Goal: Task Accomplishment & Management: Complete application form

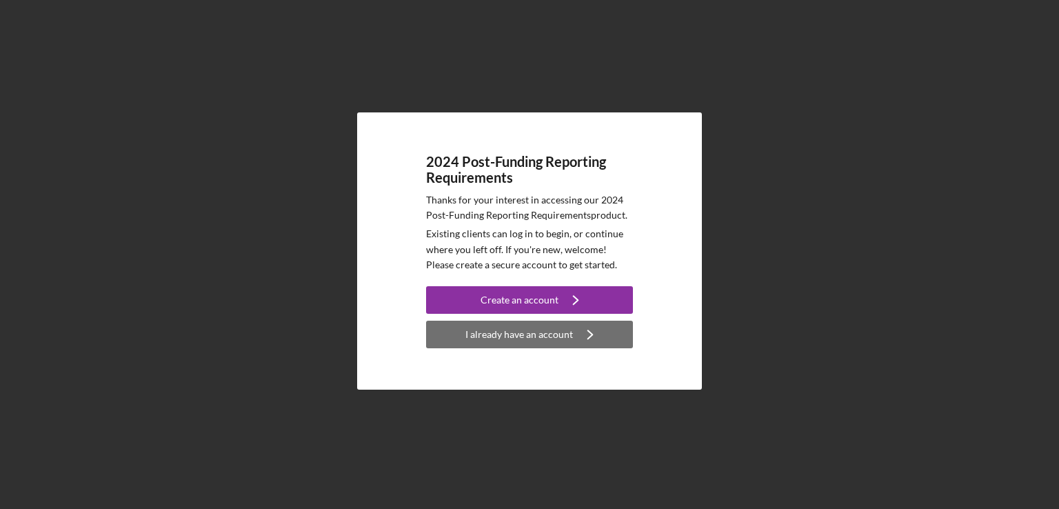
click at [519, 337] on div "I already have an account" at bounding box center [519, 335] width 108 height 28
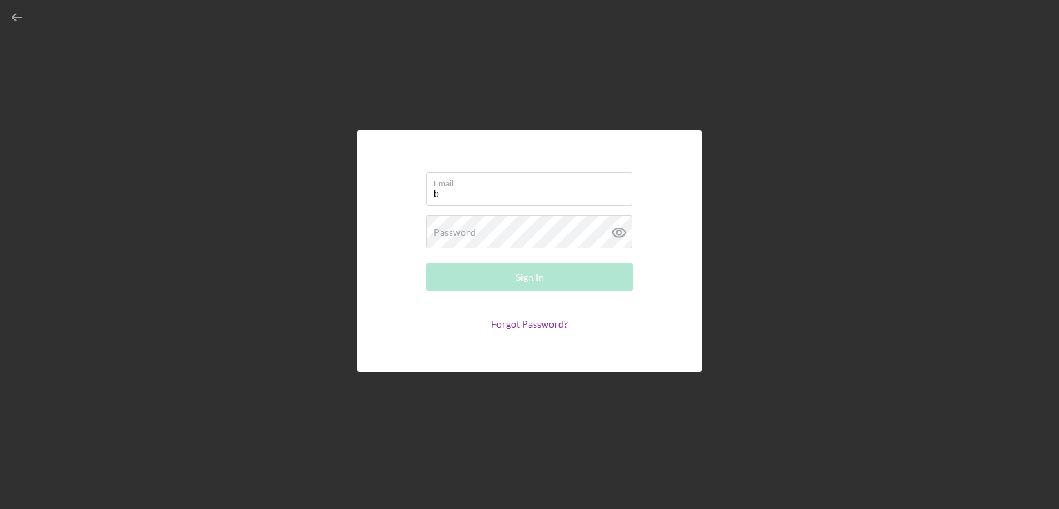
type input "[EMAIL_ADDRESS][DOMAIN_NAME]"
click at [472, 232] on label "Password" at bounding box center [455, 232] width 42 height 11
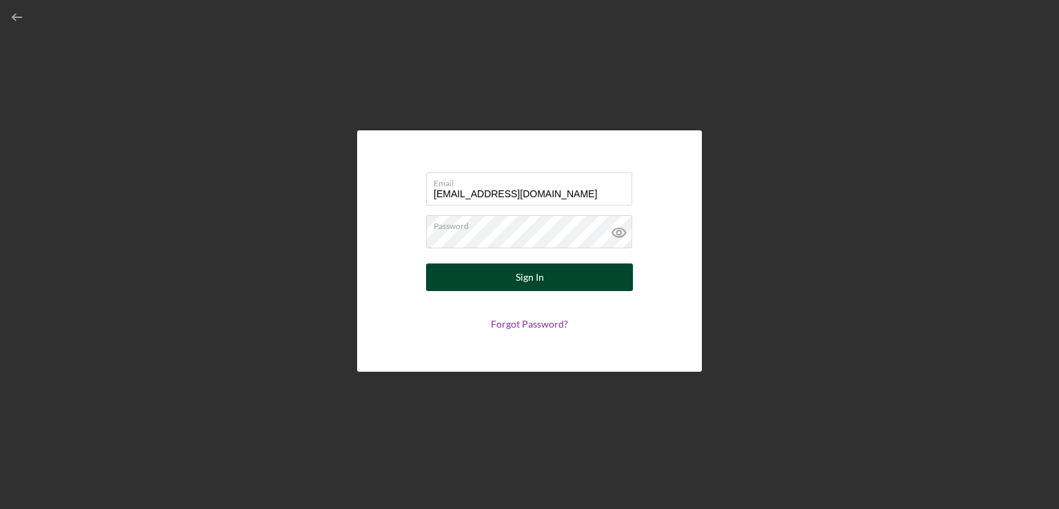
click at [510, 270] on button "Sign In" at bounding box center [529, 277] width 207 height 28
click at [514, 271] on button "Sign In" at bounding box center [529, 277] width 207 height 28
click at [497, 277] on button "Sign In" at bounding box center [529, 277] width 207 height 28
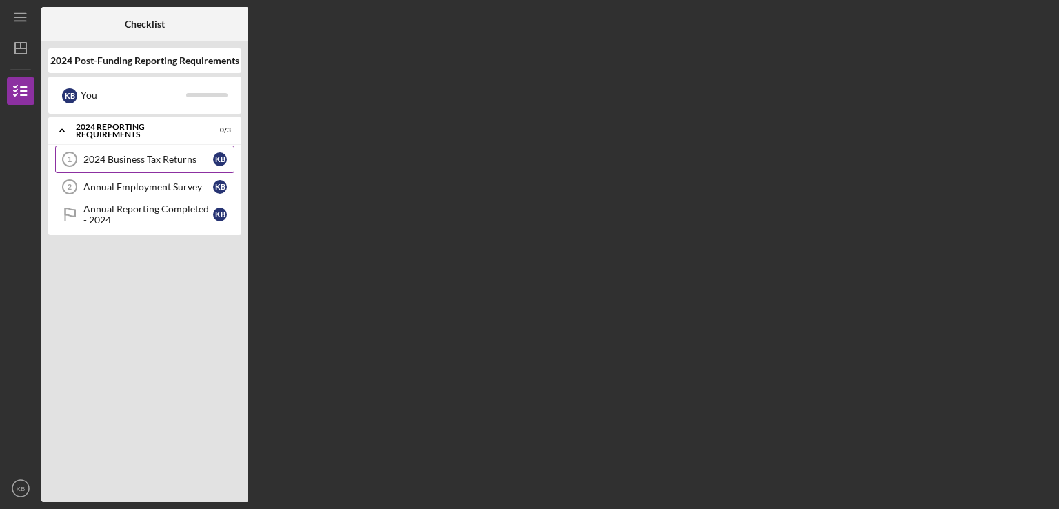
click at [157, 166] on link "2024 Business Tax Returns 1 2024 Business Tax Returns K B" at bounding box center [144, 160] width 179 height 28
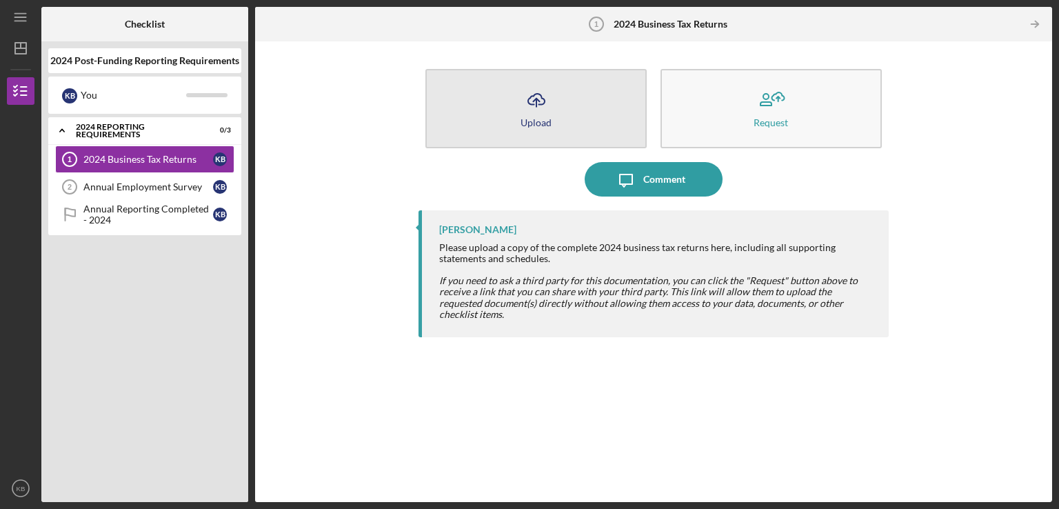
click at [541, 104] on icon "button" at bounding box center [536, 99] width 17 height 10
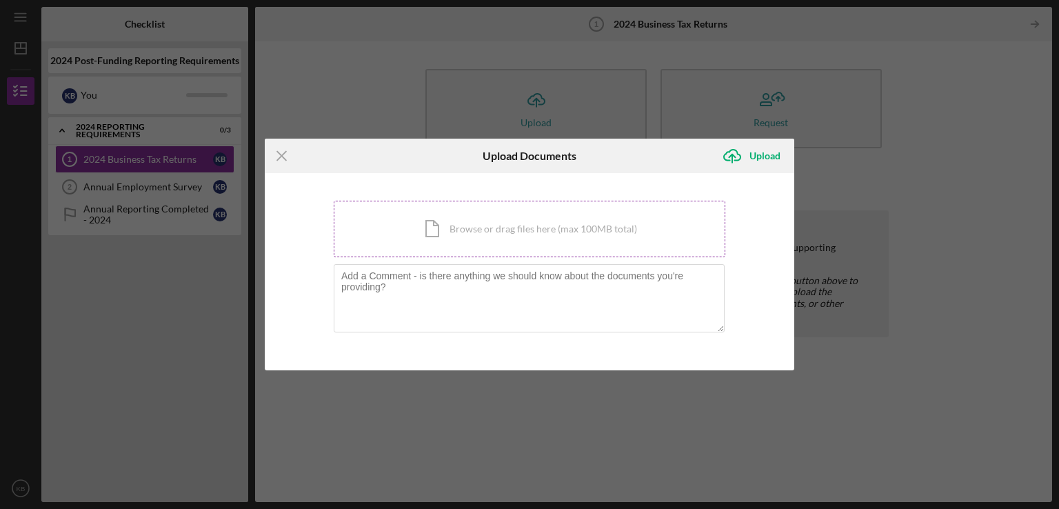
click at [493, 232] on div "Icon/Document Browse or drag files here (max 100MB total) Tap to choose files o…" at bounding box center [530, 229] width 392 height 57
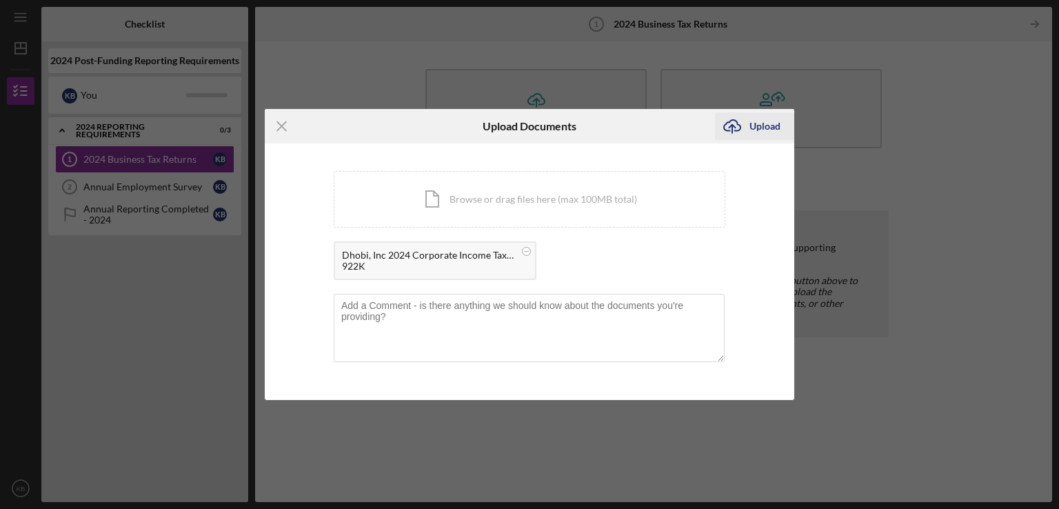
click at [763, 128] on div "Upload" at bounding box center [765, 126] width 31 height 28
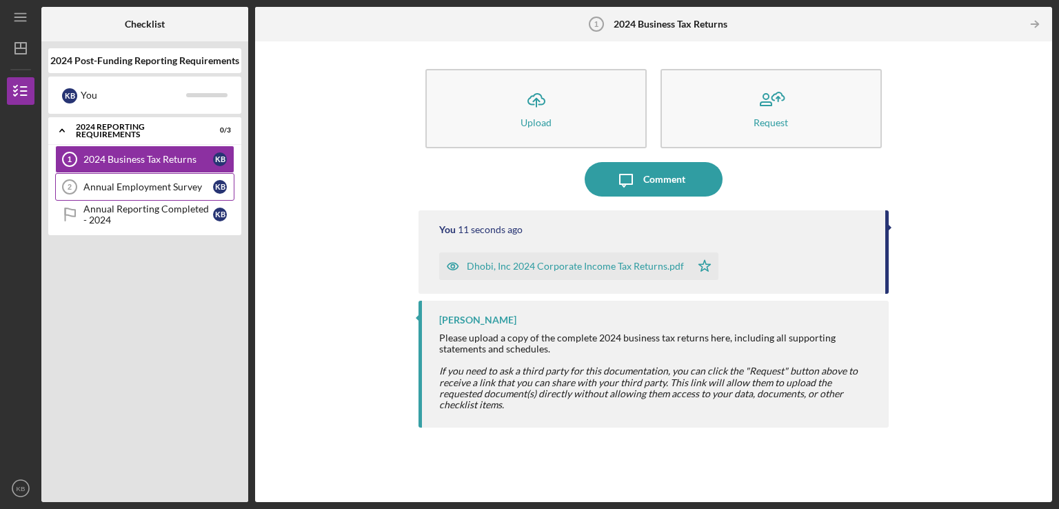
click at [113, 183] on div "Annual Employment Survey" at bounding box center [148, 186] width 130 height 11
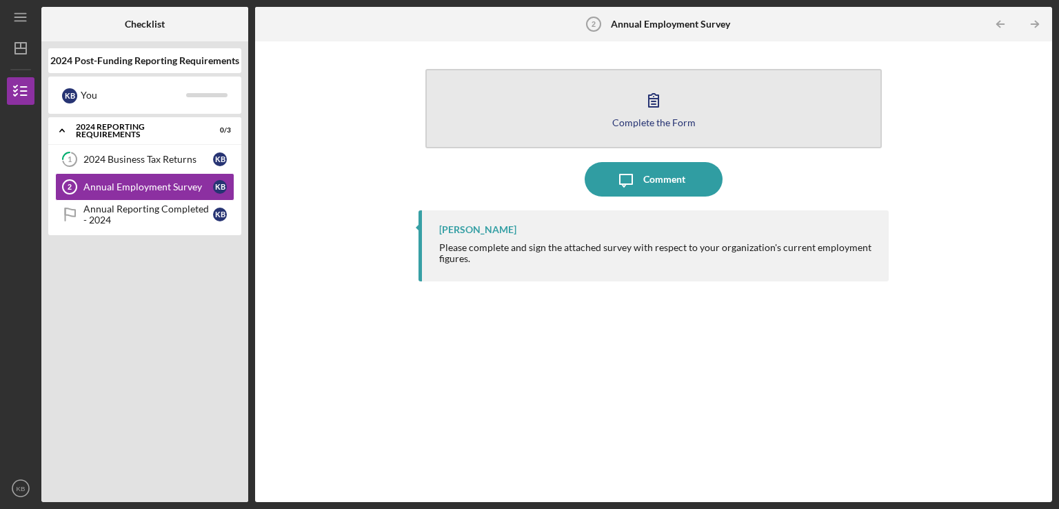
click at [662, 114] on icon "button" at bounding box center [654, 100] width 34 height 34
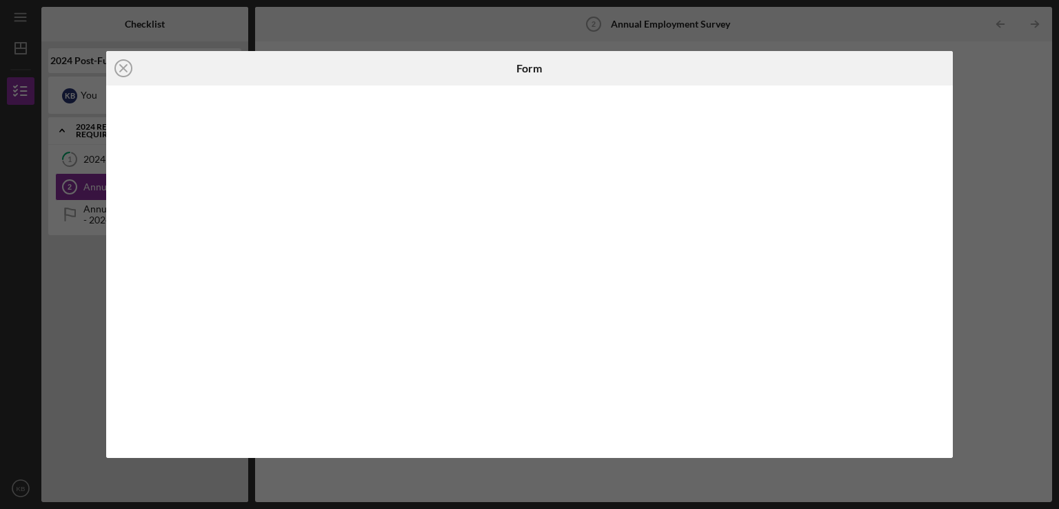
click at [635, 88] on div at bounding box center [530, 272] width 848 height 372
click at [126, 67] on icon "Icon/Close" at bounding box center [123, 68] width 34 height 34
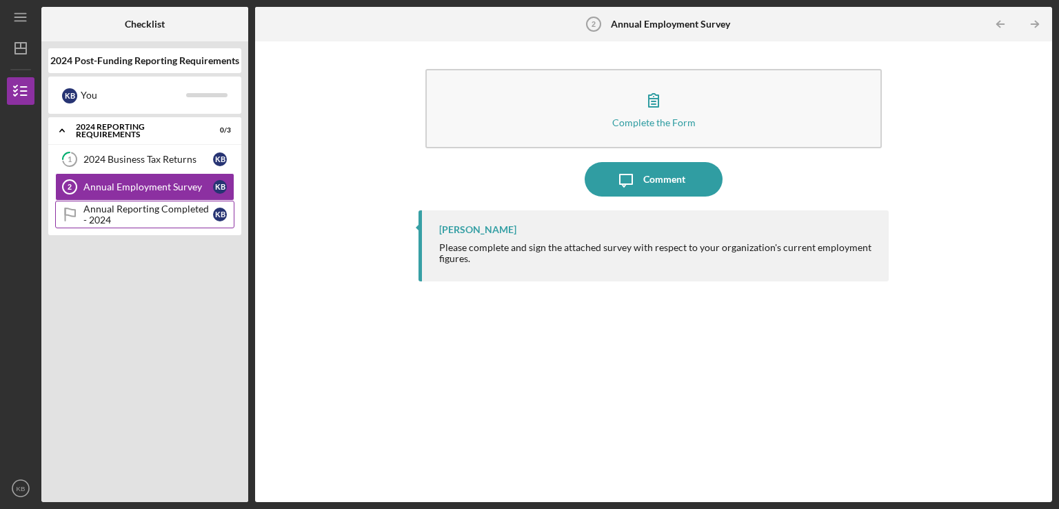
click at [135, 211] on div "Annual Reporting Completed - 2024" at bounding box center [148, 214] width 130 height 22
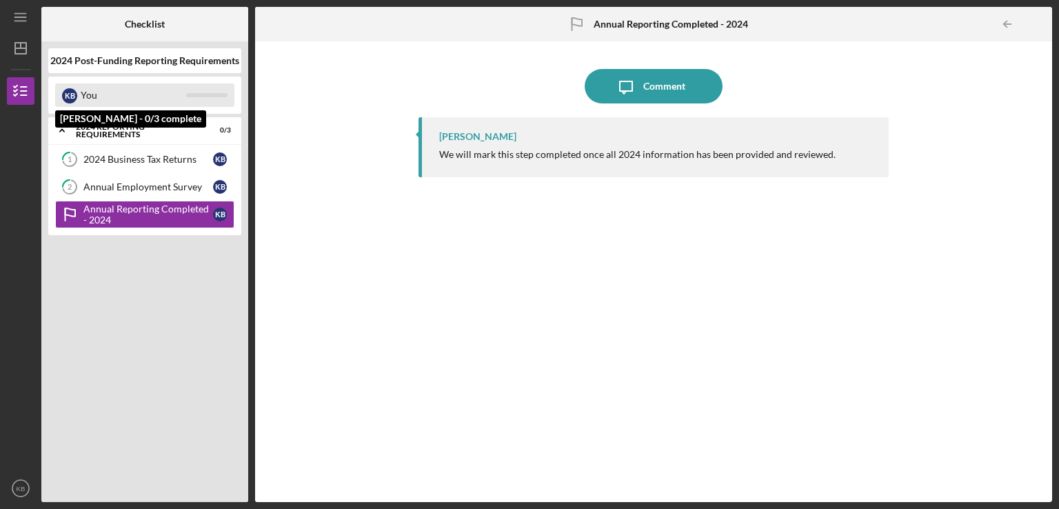
click at [121, 91] on div "You" at bounding box center [134, 94] width 106 height 23
click at [112, 102] on div "You" at bounding box center [134, 94] width 106 height 23
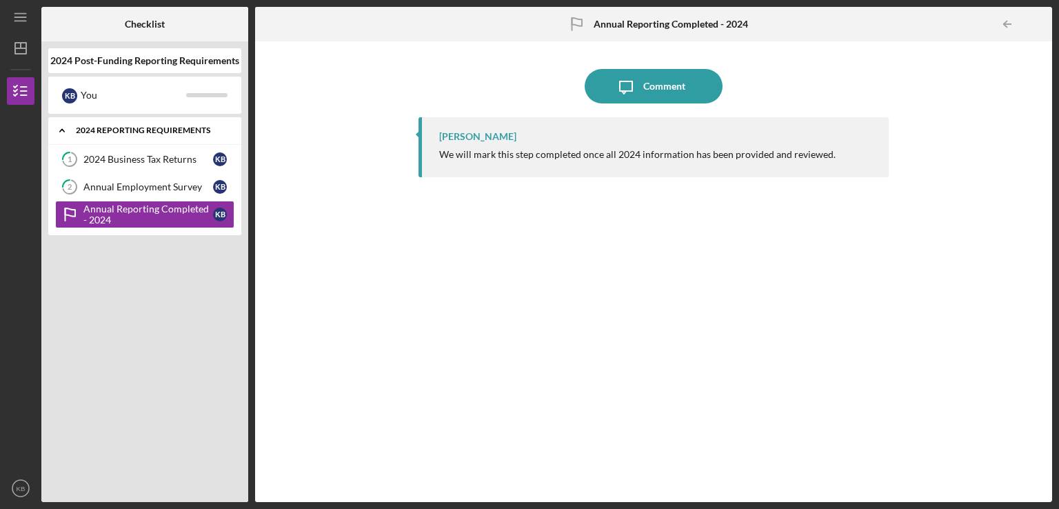
click at [61, 130] on polyline at bounding box center [62, 130] width 4 height 3
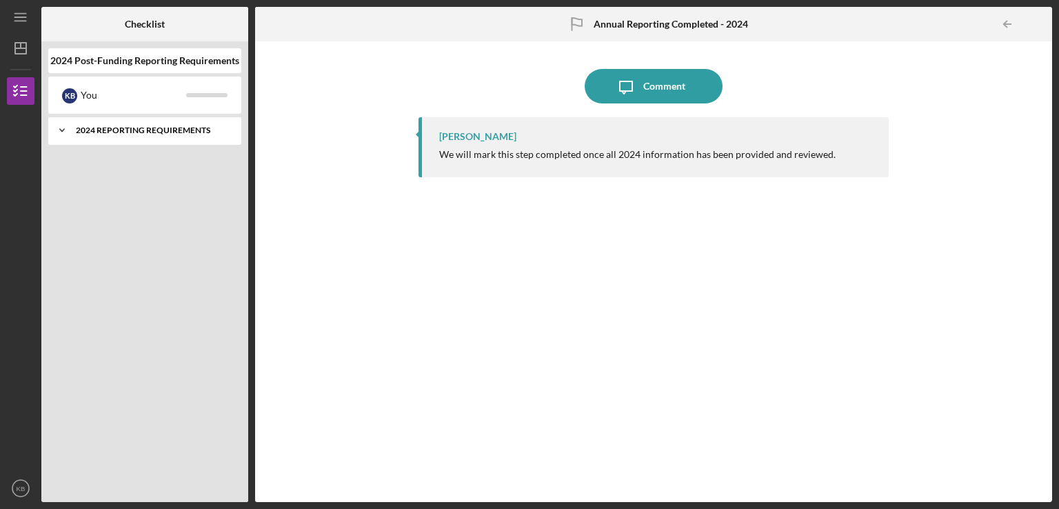
click at [61, 130] on icon "Icon/Expander" at bounding box center [62, 131] width 28 height 28
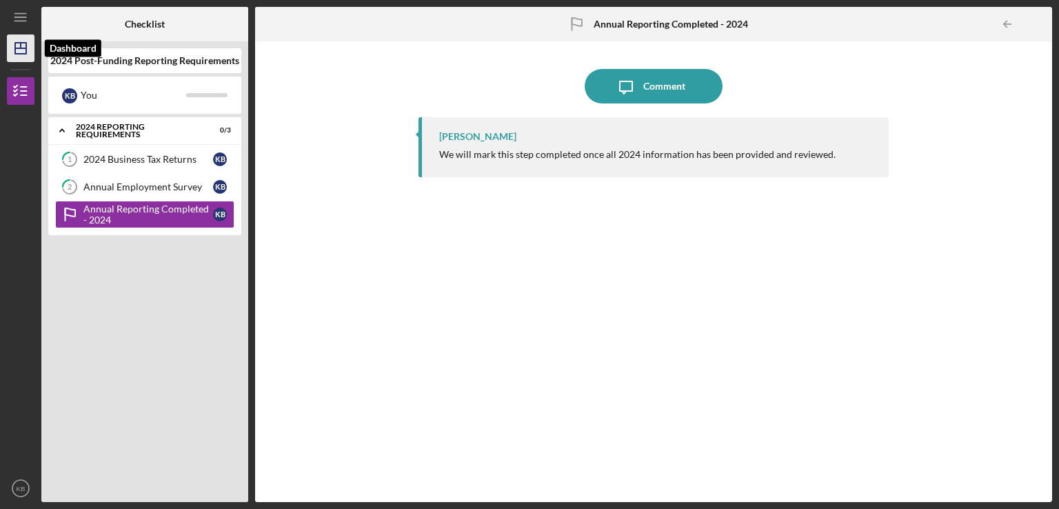
click at [21, 43] on polygon "button" at bounding box center [20, 48] width 11 height 11
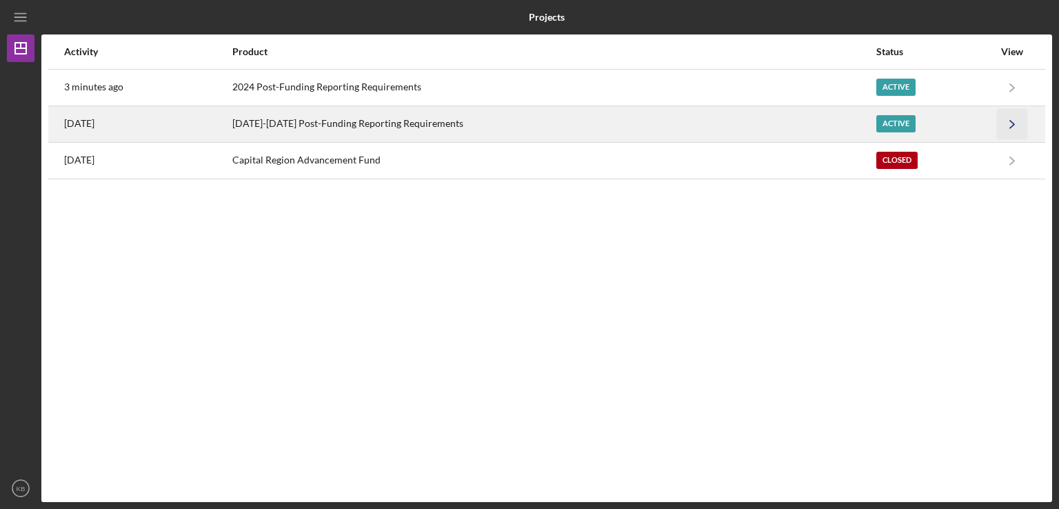
click at [1016, 117] on icon "Icon/Navigate" at bounding box center [1012, 123] width 31 height 31
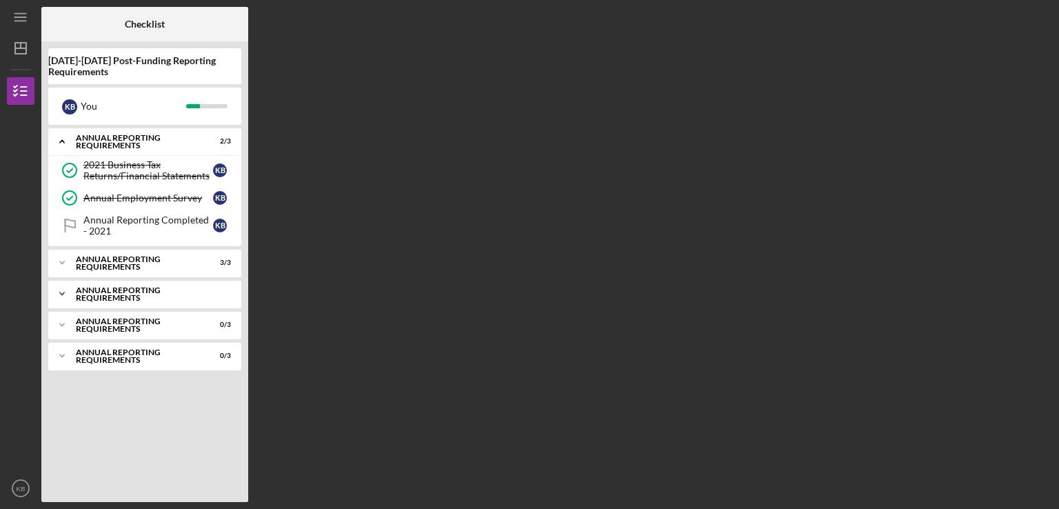
click at [59, 292] on icon "Icon/Expander" at bounding box center [62, 294] width 28 height 28
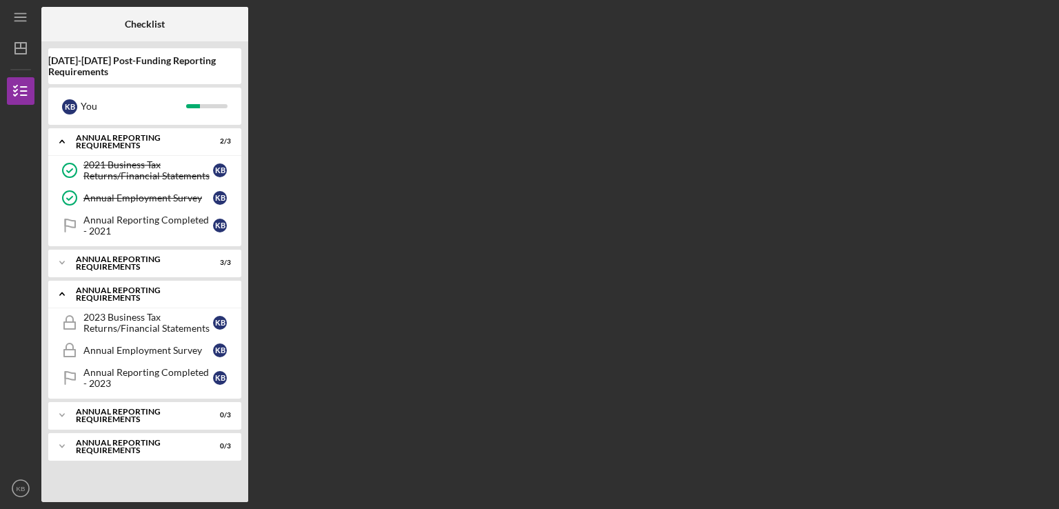
click at [59, 292] on icon "Icon/Expander" at bounding box center [62, 294] width 28 height 28
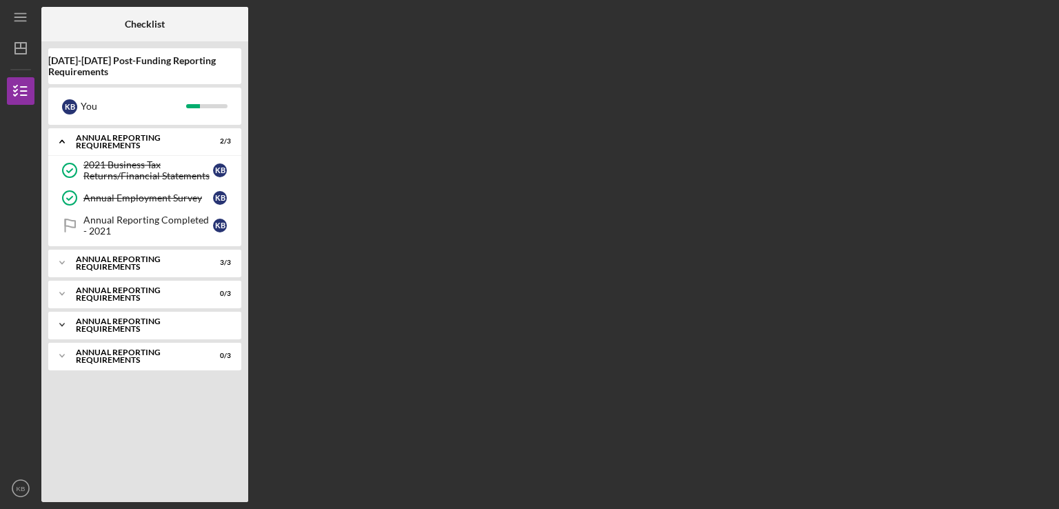
click at [59, 321] on icon "Icon/Expander" at bounding box center [62, 325] width 28 height 28
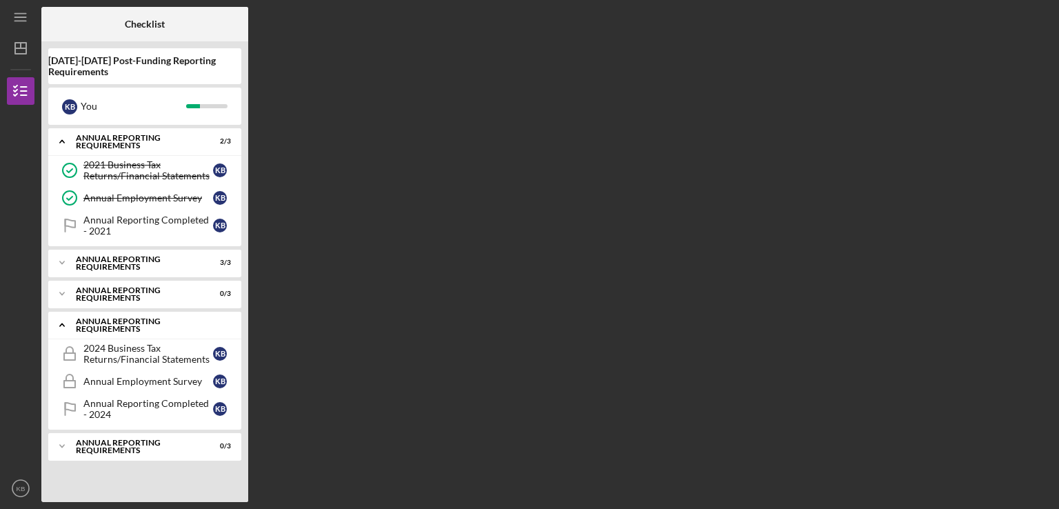
click at [59, 321] on icon "Icon/Expander" at bounding box center [62, 325] width 28 height 28
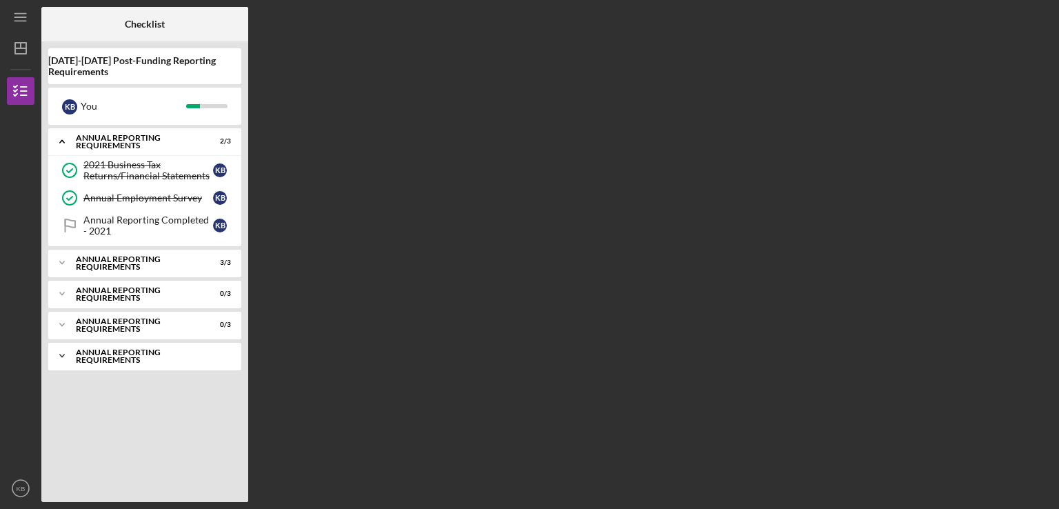
click at [59, 358] on icon "Icon/Expander" at bounding box center [62, 356] width 28 height 28
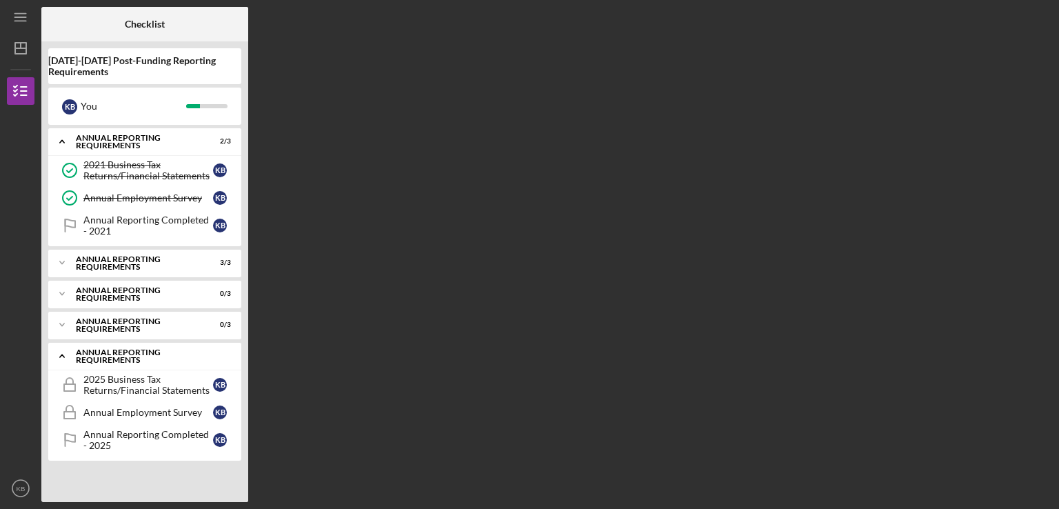
click at [59, 358] on icon "Icon/Expander" at bounding box center [62, 356] width 28 height 28
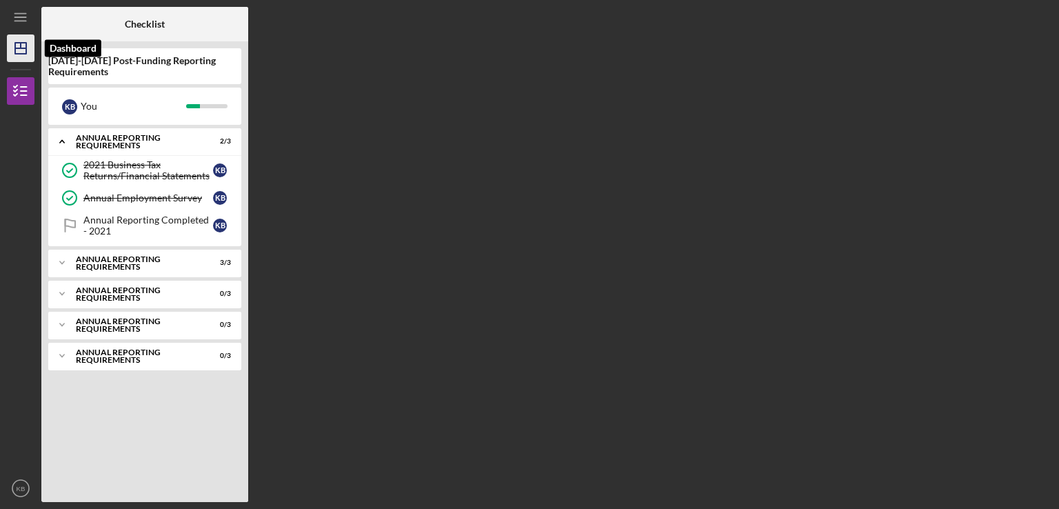
click at [18, 46] on icon "Icon/Dashboard" at bounding box center [20, 48] width 34 height 34
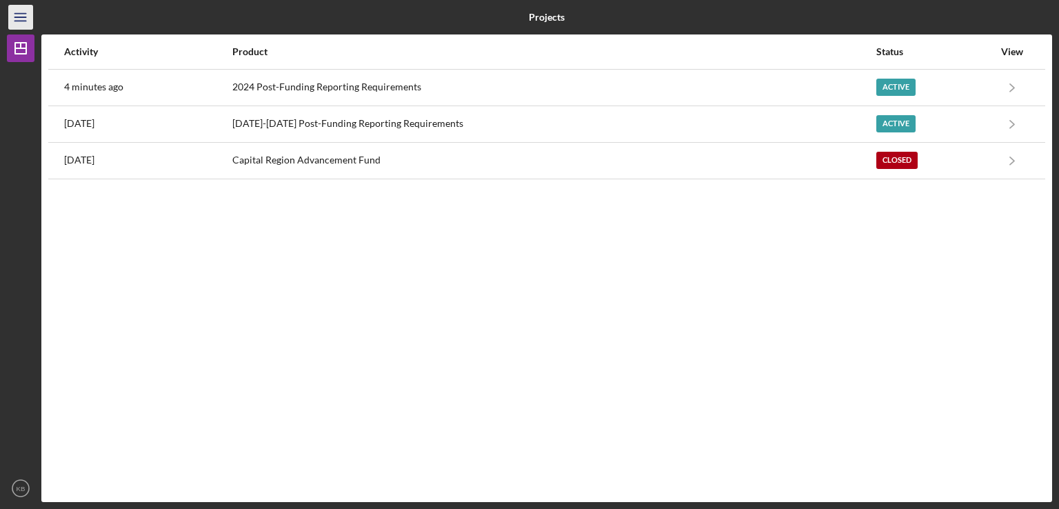
click at [17, 14] on line "button" at bounding box center [19, 14] width 11 height 0
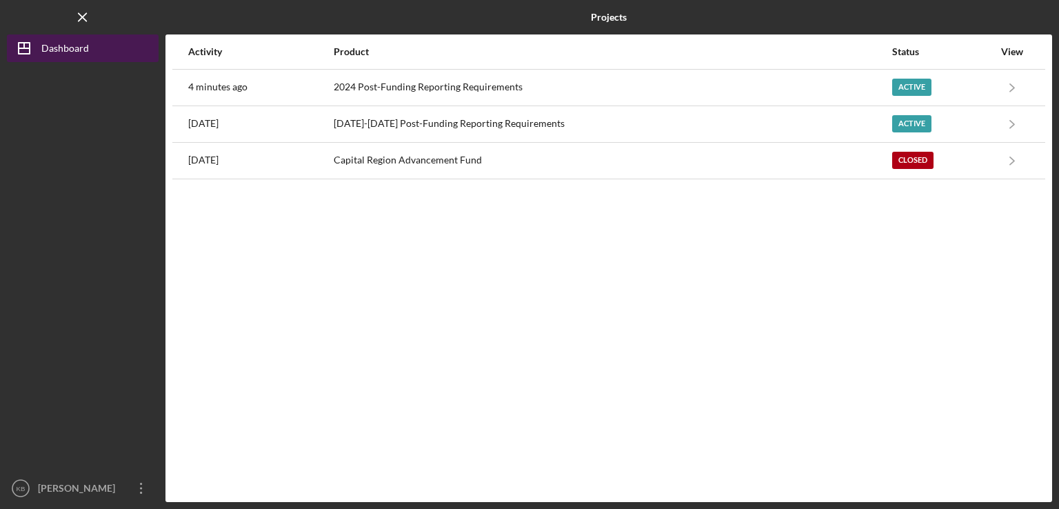
click at [47, 43] on div "Dashboard" at bounding box center [65, 49] width 48 height 31
click at [106, 248] on div at bounding box center [83, 268] width 152 height 412
click at [79, 13] on line "button" at bounding box center [83, 17] width 8 height 8
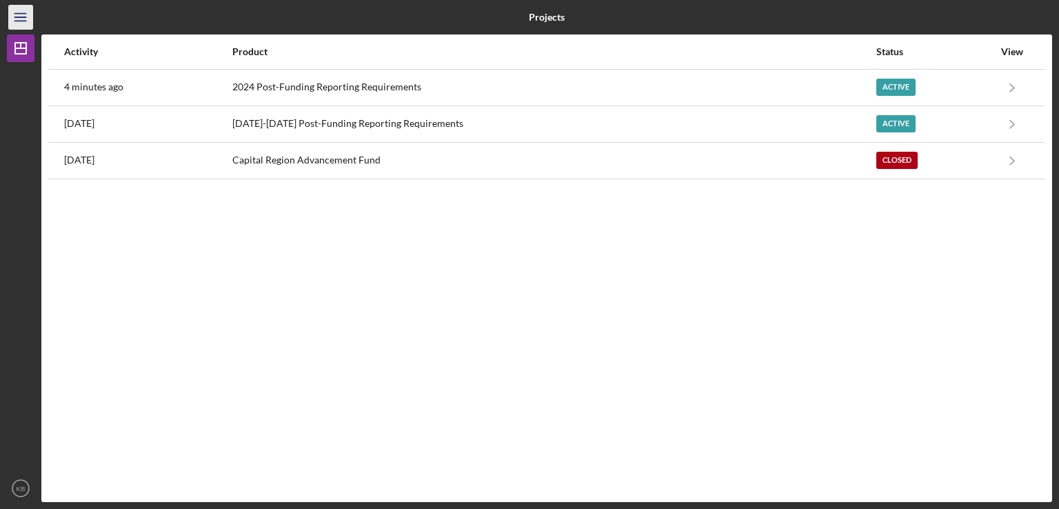
click at [18, 15] on icon "Icon/Menu" at bounding box center [21, 17] width 31 height 31
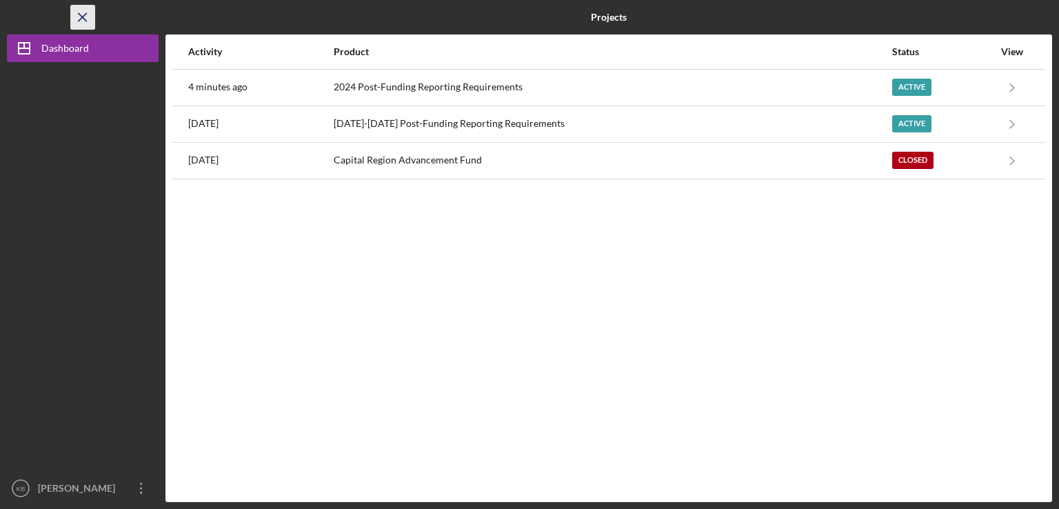
click at [88, 8] on icon "Icon/Menu Close" at bounding box center [83, 17] width 31 height 31
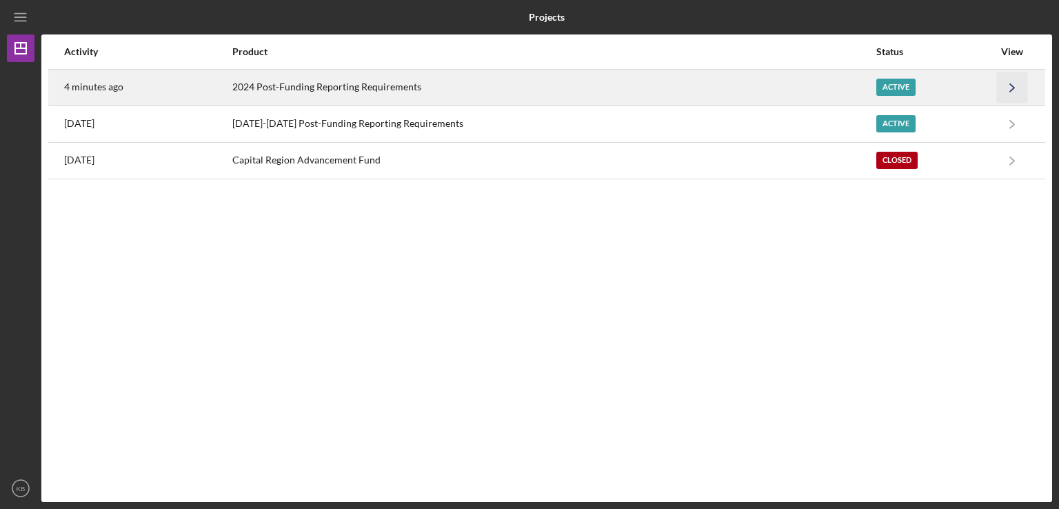
click at [1010, 81] on icon "Icon/Navigate" at bounding box center [1012, 87] width 31 height 31
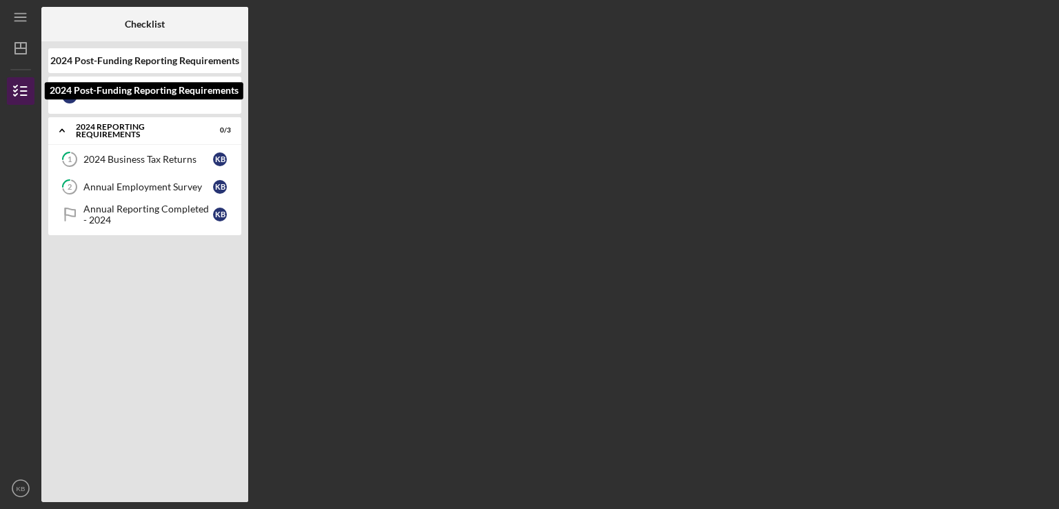
click at [12, 86] on icon "button" at bounding box center [20, 91] width 34 height 34
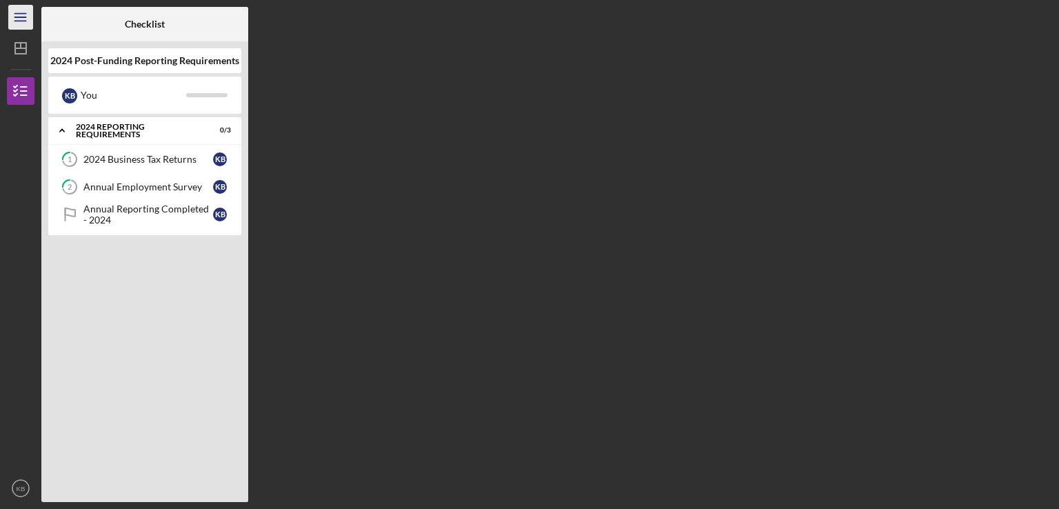
click at [12, 15] on icon "Icon/Menu" at bounding box center [21, 17] width 31 height 31
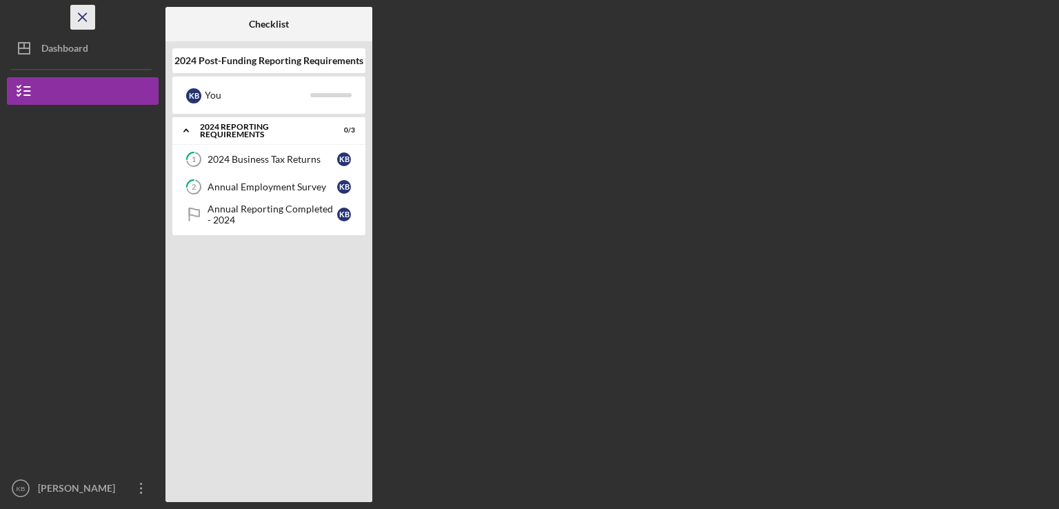
click at [77, 11] on icon "Icon/Menu Close" at bounding box center [83, 17] width 31 height 31
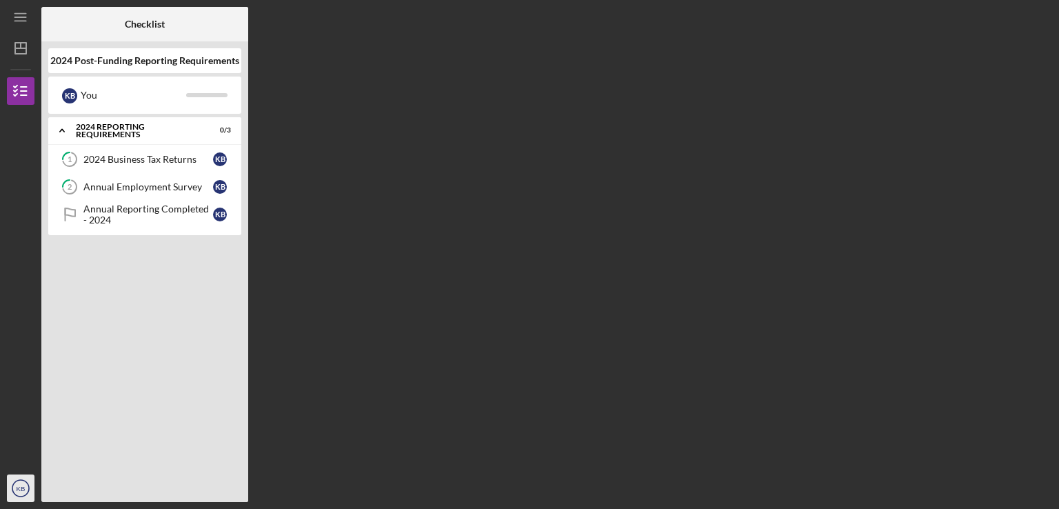
click at [14, 483] on circle "button" at bounding box center [20, 488] width 17 height 17
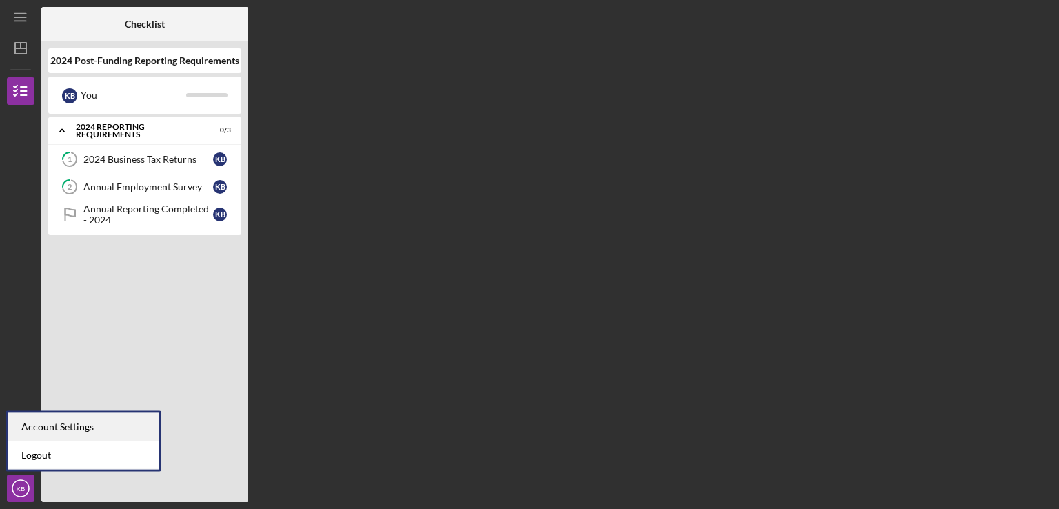
click at [57, 415] on div "Account Settings" at bounding box center [84, 427] width 152 height 28
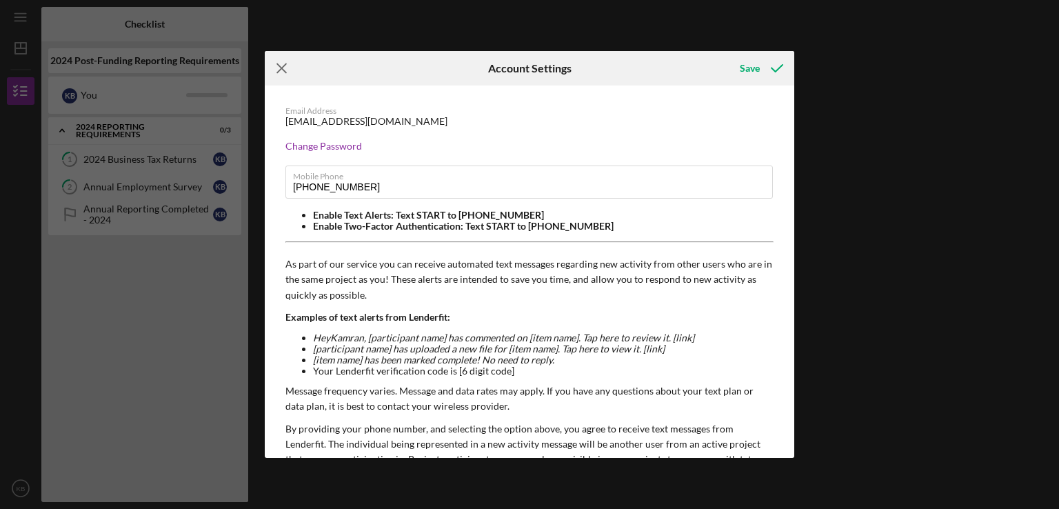
click at [281, 64] on icon "Icon/Menu Close" at bounding box center [282, 68] width 34 height 34
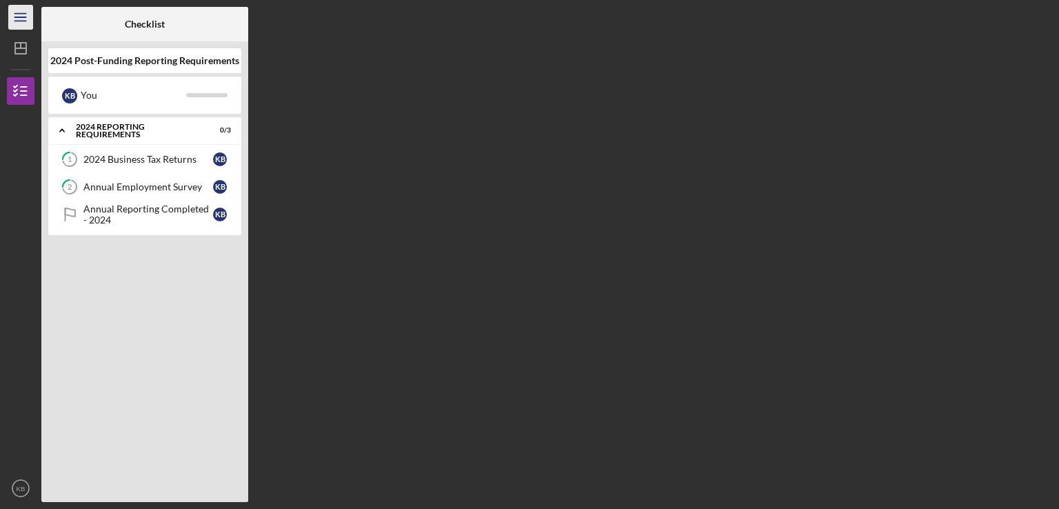
click at [19, 14] on icon "Icon/Menu" at bounding box center [21, 17] width 31 height 31
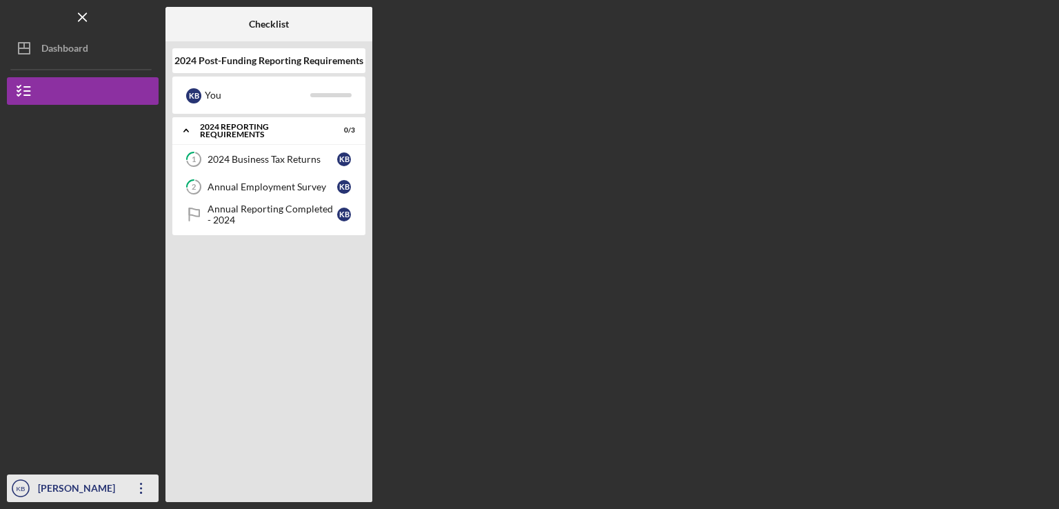
click at [134, 489] on icon "Icon/Overflow" at bounding box center [141, 488] width 34 height 34
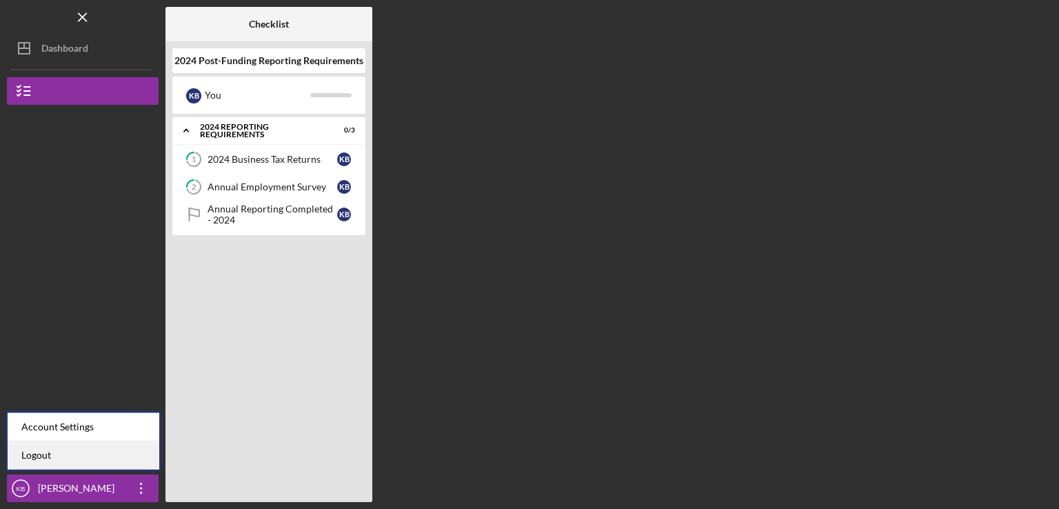
click at [30, 449] on link "Logout" at bounding box center [84, 455] width 152 height 28
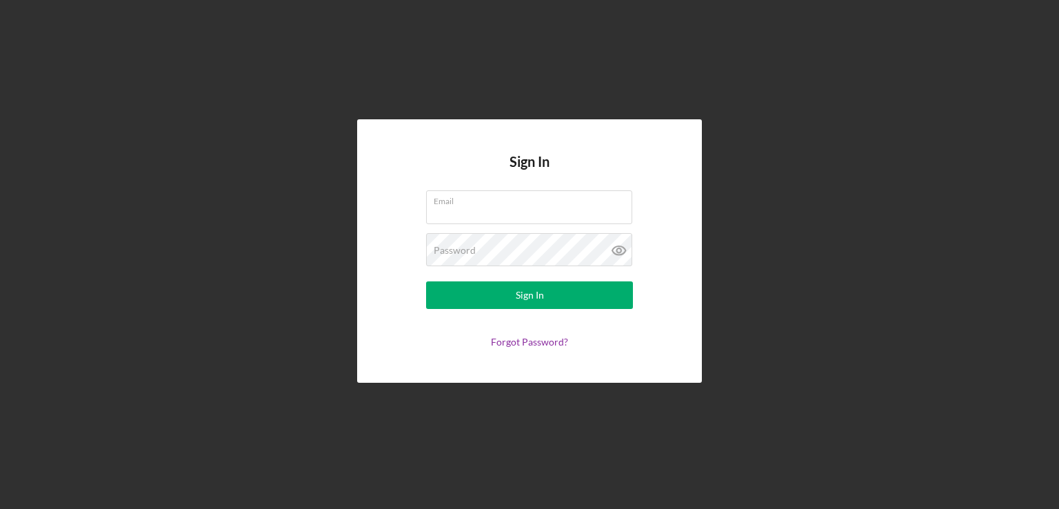
click at [303, 418] on div "Sign In Email Password Sign In Forgot Password?" at bounding box center [529, 251] width 1045 height 502
